Goal: Information Seeking & Learning: Learn about a topic

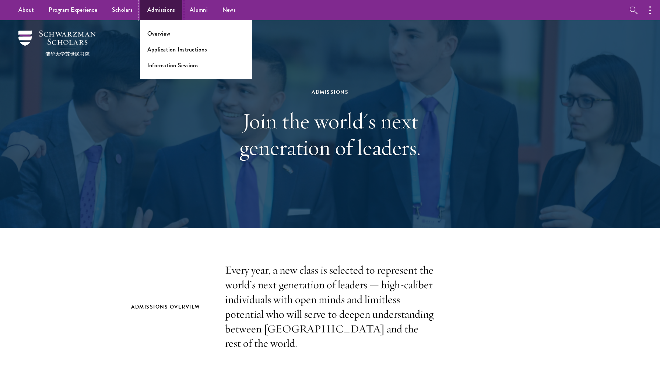
click at [162, 13] on link "Admissions" at bounding box center [161, 10] width 43 height 20
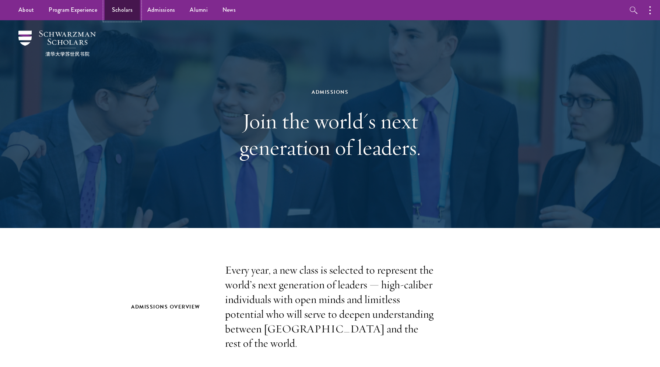
click at [119, 7] on link "Scholars" at bounding box center [122, 10] width 35 height 20
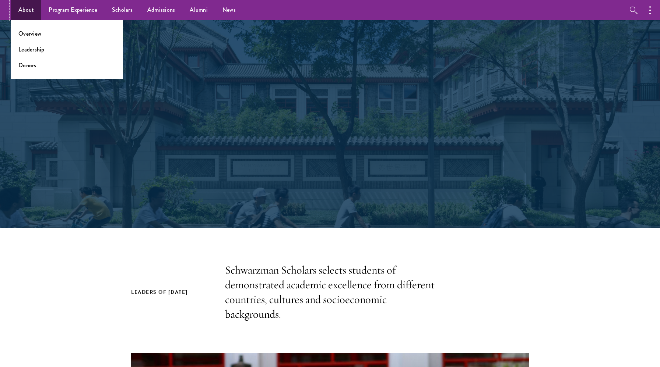
click at [29, 10] on link "About" at bounding box center [26, 10] width 30 height 20
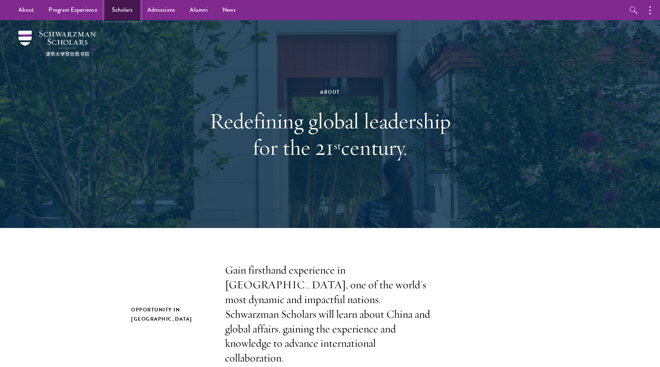
click at [126, 10] on link "Scholars" at bounding box center [122, 10] width 35 height 20
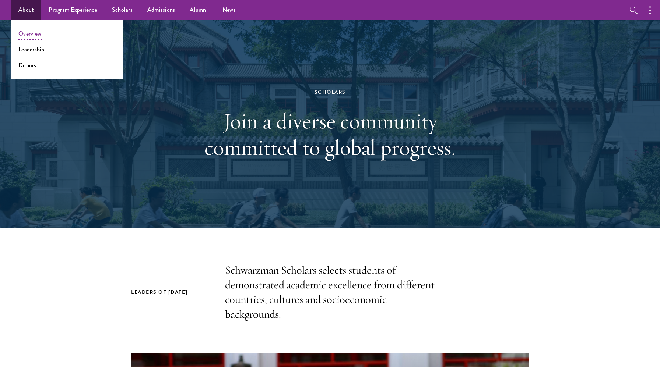
click at [24, 36] on link "Overview" at bounding box center [29, 33] width 23 height 8
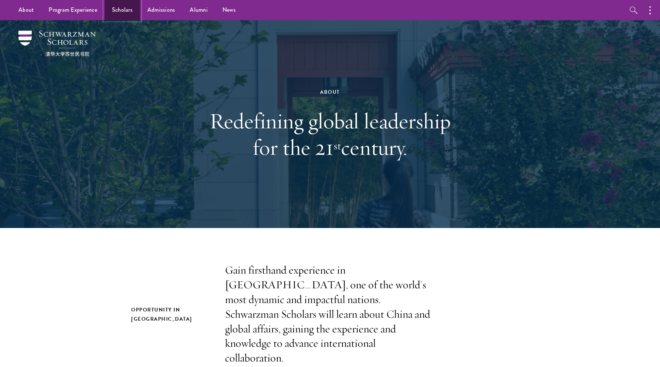
click at [126, 11] on link "Scholars" at bounding box center [122, 10] width 35 height 20
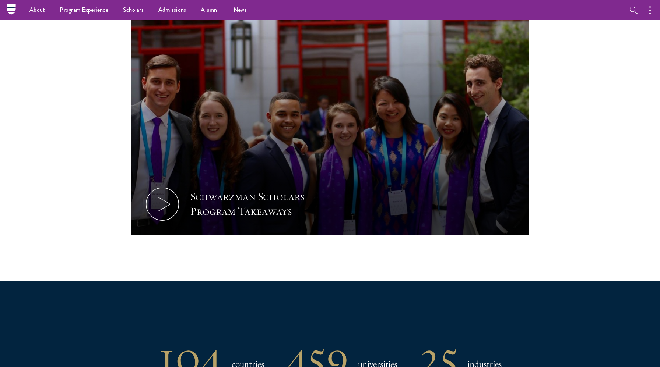
scroll to position [26, 0]
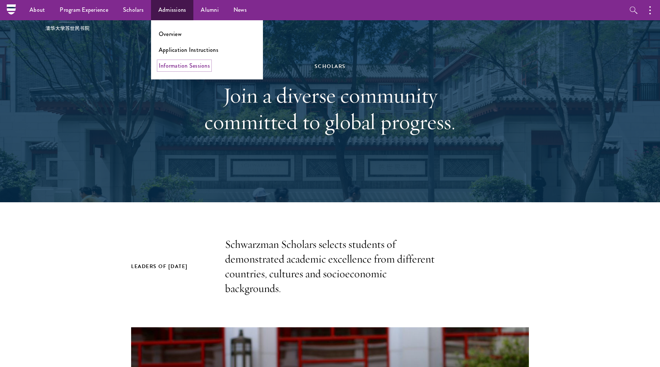
click at [171, 67] on link "Information Sessions" at bounding box center [184, 65] width 51 height 8
